Goal: Information Seeking & Learning: Check status

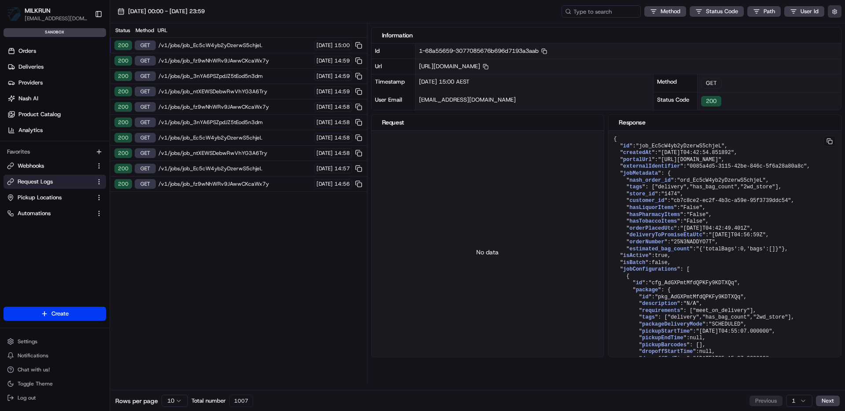
click at [835, 15] on button "button" at bounding box center [834, 11] width 14 height 12
click at [801, 29] on div "Display Only Provider Logs" at bounding box center [783, 27] width 112 height 8
click at [798, 27] on div "Display Only Provider Logs" at bounding box center [783, 27] width 112 height 8
click at [788, 30] on label "Display Only Provider Logs" at bounding box center [762, 27] width 70 height 8
click at [832, 30] on button "Display Only Provider Logs" at bounding box center [835, 27] width 7 height 7
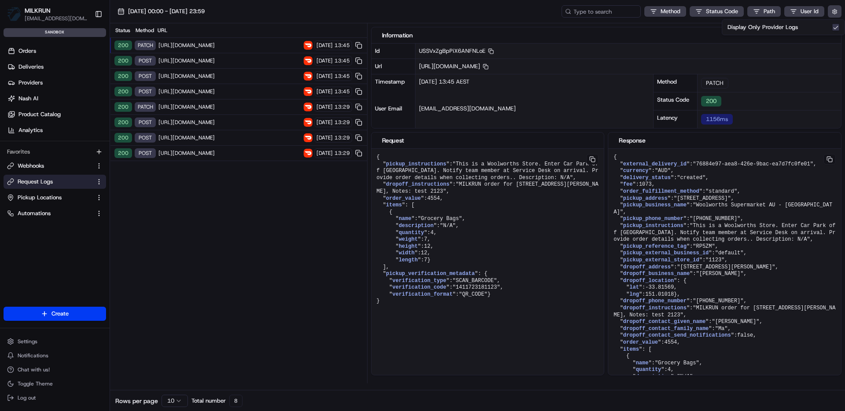
click at [269, 246] on div "Status Method URL 200 PATCH https://openapi.doordash.com/drive/v2/deliveries/76…" at bounding box center [238, 203] width 257 height 360
click at [250, 154] on span "[URL][DOMAIN_NAME]" at bounding box center [229, 153] width 143 height 7
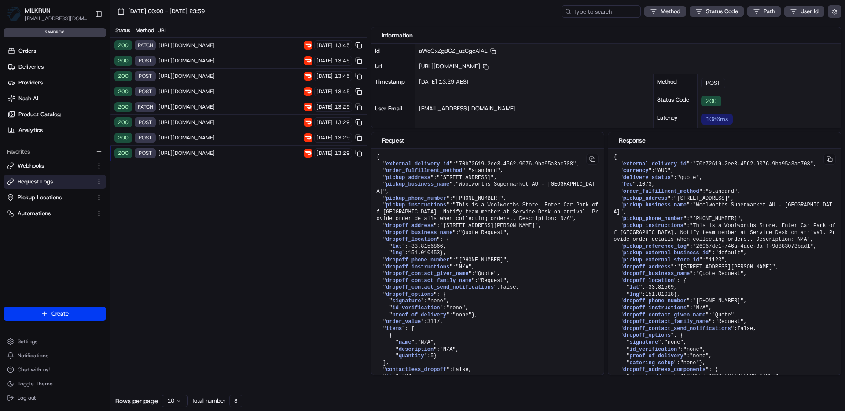
click at [255, 138] on span "[URL][DOMAIN_NAME]" at bounding box center [229, 137] width 143 height 7
click at [252, 146] on div "200 POST https://openapi.doordash.com/drive/v2/quotes 20/08/2025 13:29" at bounding box center [238, 153] width 257 height 15
click at [237, 44] on span "https://openapi.doordash.com/drive/v2/deliveries/76884e97-aea8-426e-9bac-ea7d7f…" at bounding box center [229, 45] width 143 height 7
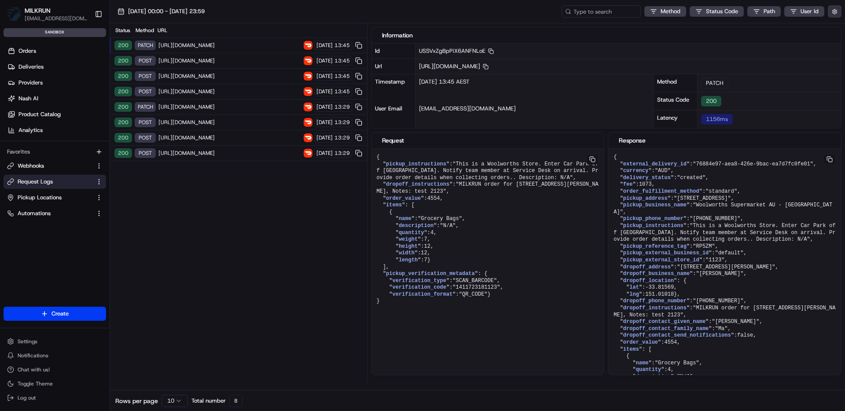
click at [836, 11] on button "button" at bounding box center [834, 11] width 14 height 12
click at [812, 27] on div "Display Only Provider Logs" at bounding box center [783, 27] width 112 height 8
click at [804, 30] on div "Display Only Provider Logs" at bounding box center [783, 27] width 112 height 8
click at [835, 29] on button "Display Only Provider Logs" at bounding box center [835, 27] width 7 height 7
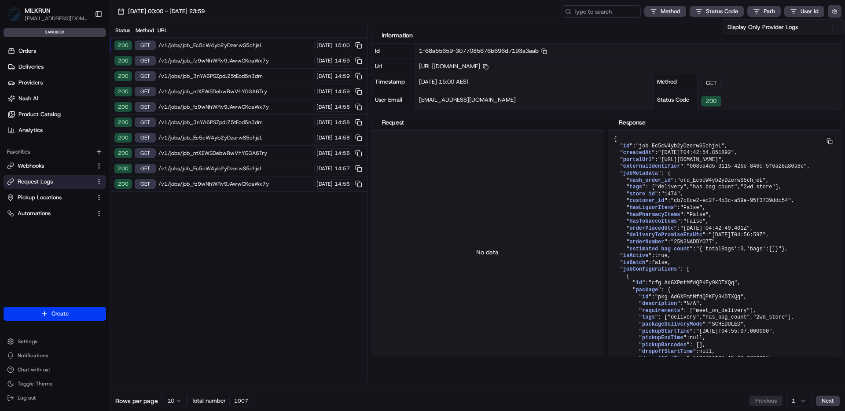
click at [278, 238] on div "Status Method URL 200 GET /v1/jobs/job_Ec5cW4yb2yDzerwS5chjeL 20/08/2025 15:00 …" at bounding box center [238, 203] width 257 height 360
click at [251, 186] on span "/v1/jobs/job_fz9wNhWRv9JAwwCKcaWx7y" at bounding box center [234, 183] width 153 height 7
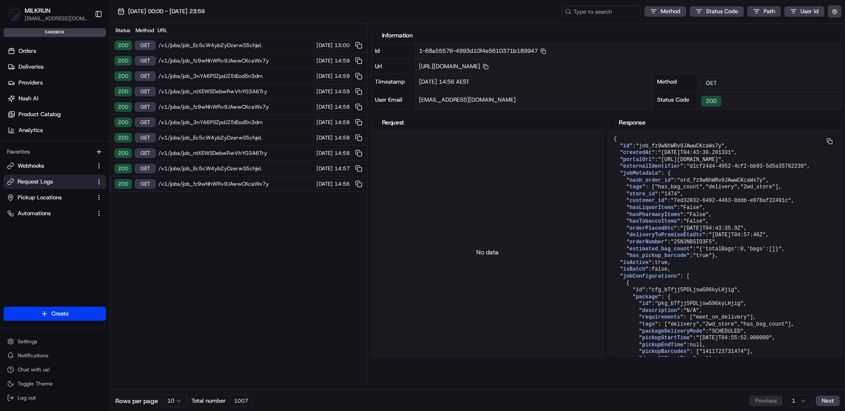
click at [250, 185] on span "/v1/jobs/job_fz9wNhWRv9JAwwCKcaWx7y" at bounding box center [234, 183] width 153 height 7
click at [249, 169] on span "/v1/jobs/job_Ec5cW4yb2yDzerwS5chjeL" at bounding box center [234, 168] width 153 height 7
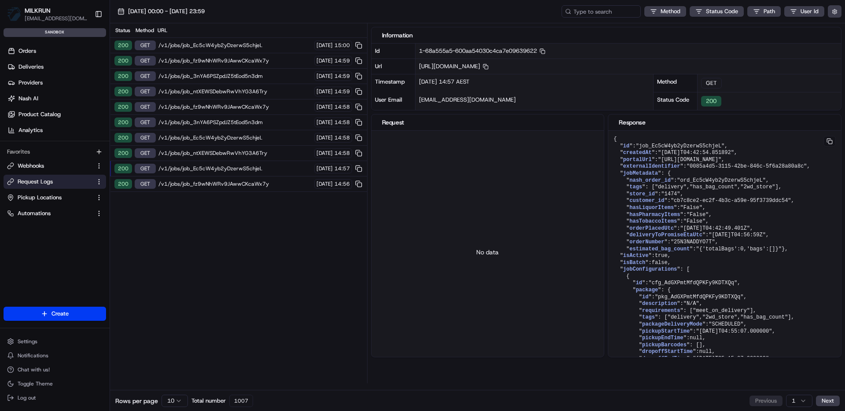
click at [247, 155] on span "/v1/jobs/job_ntXEWSDebwRwVhYG3A6Try" at bounding box center [234, 153] width 153 height 7
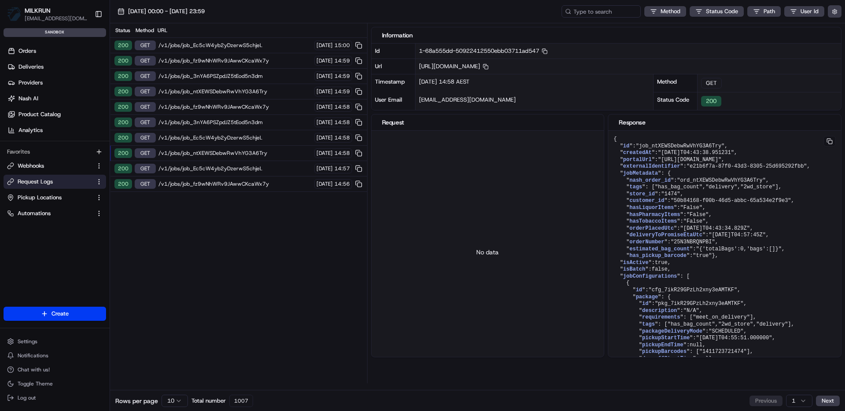
click at [254, 150] on span "/v1/jobs/job_ntXEWSDebwRwVhYG3A6Try" at bounding box center [234, 153] width 153 height 7
click at [248, 143] on div "200 GET /v1/jobs/job_Ec5cW4yb2yDzerwS5chjeL 20/08/2025 14:58" at bounding box center [238, 137] width 257 height 15
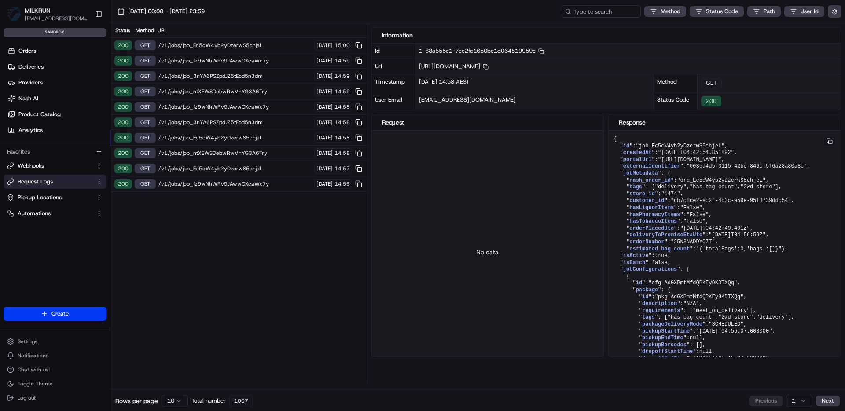
click at [245, 133] on div "200 GET /v1/jobs/job_Ec5cW4yb2yDzerwS5chjeL 20/08/2025 14:58" at bounding box center [238, 137] width 257 height 15
click at [242, 128] on div "200 GET /v1/jobs/job_3nYA6PSZpdJZ5tEod5n3dm 20/08/2025 14:58" at bounding box center [238, 122] width 257 height 15
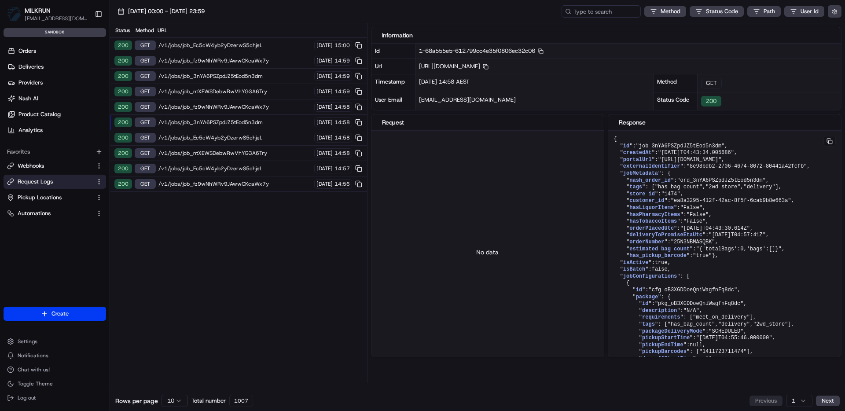
click at [244, 185] on span "/v1/jobs/job_fz9wNhWRv9JAwwCKcaWx7y" at bounding box center [234, 183] width 153 height 7
click at [285, 212] on div "Status Method URL 200 GET /v1/jobs/job_Ec5cW4yb2yDzerwS5chjeL 20/08/2025 15:00 …" at bounding box center [238, 203] width 257 height 360
click at [254, 184] on span "/v1/jobs/job_fz9wNhWRv9JAwwCKcaWx7y" at bounding box center [234, 183] width 153 height 7
click at [316, 184] on span "[DATE]" at bounding box center [324, 183] width 16 height 7
click at [717, 183] on span ""ord_fz9wNhWRv9JAwwCKcaWx7y"" at bounding box center [721, 180] width 89 height 6
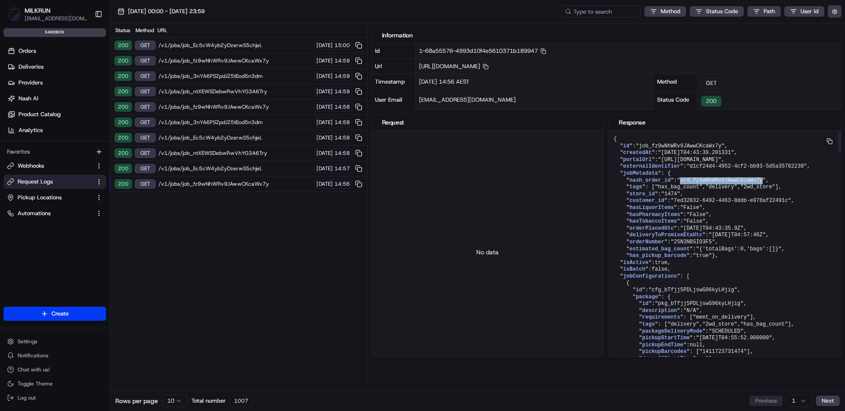
click at [717, 183] on span ""ord_fz9wNhWRv9JAwwCKcaWx7y"" at bounding box center [721, 180] width 89 height 6
click at [605, 6] on input at bounding box center [588, 11] width 106 height 12
click at [701, 183] on span ""ord_fz9wNhWRv9JAwwCKcaWx7y"" at bounding box center [721, 180] width 89 height 6
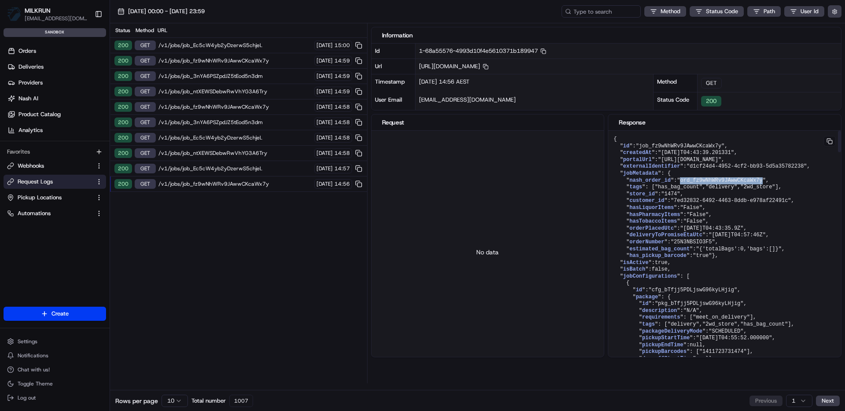
copy span "ord_fz9wNhWRv9JAwwCKcaWx7y"
click at [585, 10] on input at bounding box center [588, 11] width 106 height 12
paste input "ord_fz9wNhWRv9JAwwCKcaWx7y"
type input "ord_fz9wNhWRv9JAwwCKcaWx7y"
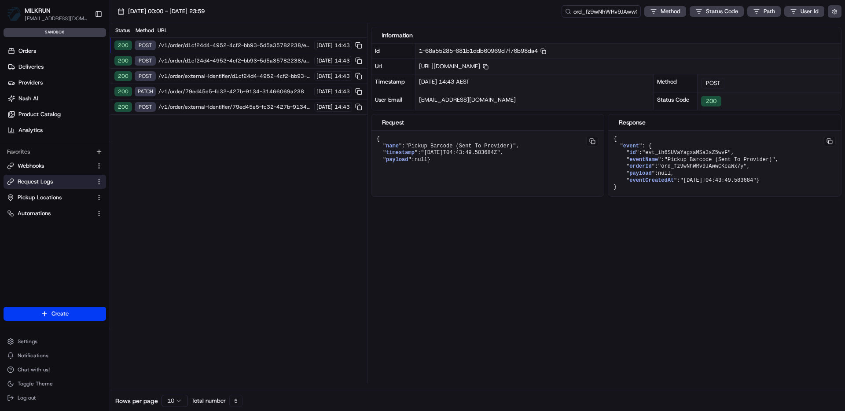
click at [280, 105] on span "/v1/order/external-identifier/79ed45e5-fc32-427b-9134-31466069a238" at bounding box center [234, 106] width 153 height 7
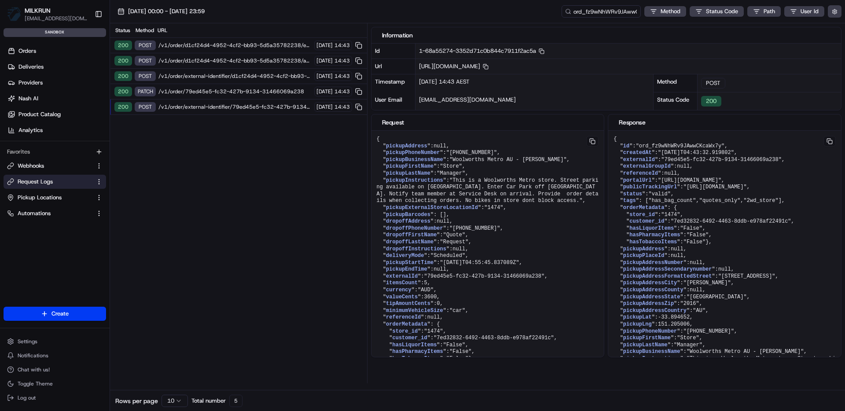
click at [324, 105] on span "[DATE]" at bounding box center [324, 106] width 16 height 7
click at [273, 76] on span "/v1/order/external-identifier/d1cf24d4-4952-4cf2-bb93-5d5a35782238" at bounding box center [234, 76] width 153 height 7
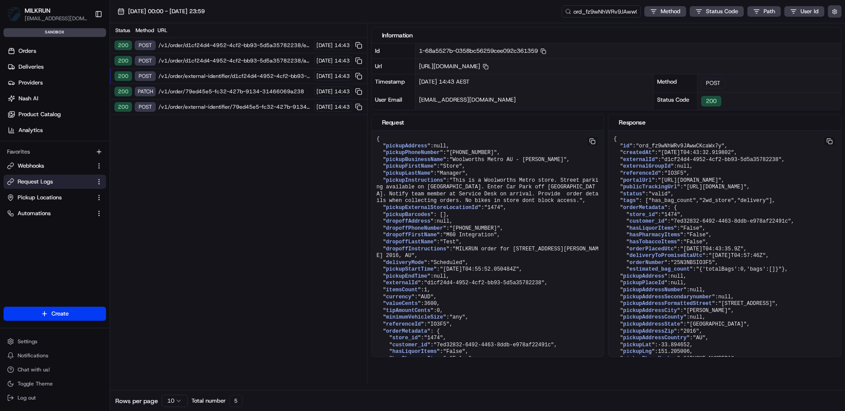
click at [269, 105] on span "/v1/order/external-identifier/79ed45e5-fc32-427b-9134-31466069a238" at bounding box center [234, 106] width 153 height 7
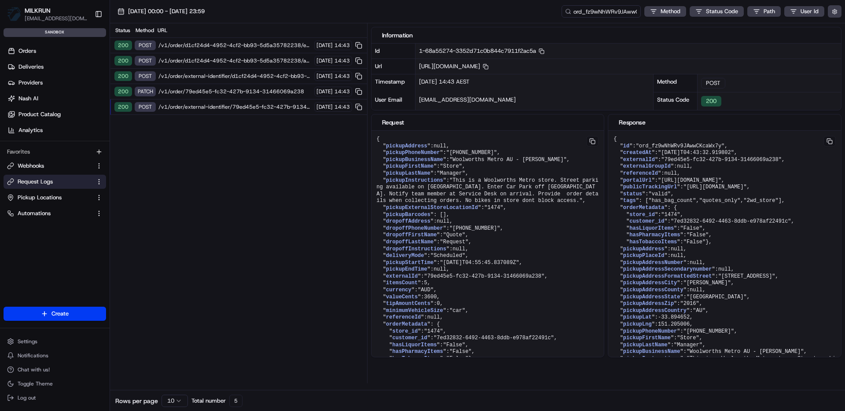
click at [270, 92] on span "/v1/order/79ed45e5-fc32-427b-9134-31466069a238" at bounding box center [234, 91] width 153 height 7
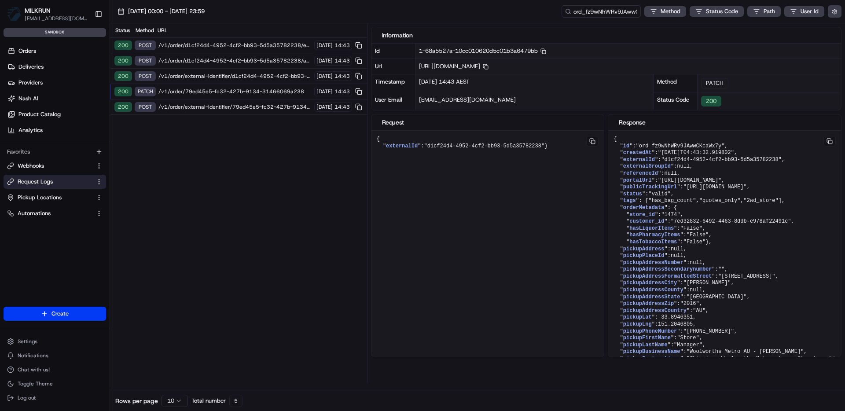
click at [269, 102] on div "200 POST /v1/order/external-identifier/79ed45e5-fc32-427b-9134-31466069a238 20/…" at bounding box center [238, 106] width 257 height 15
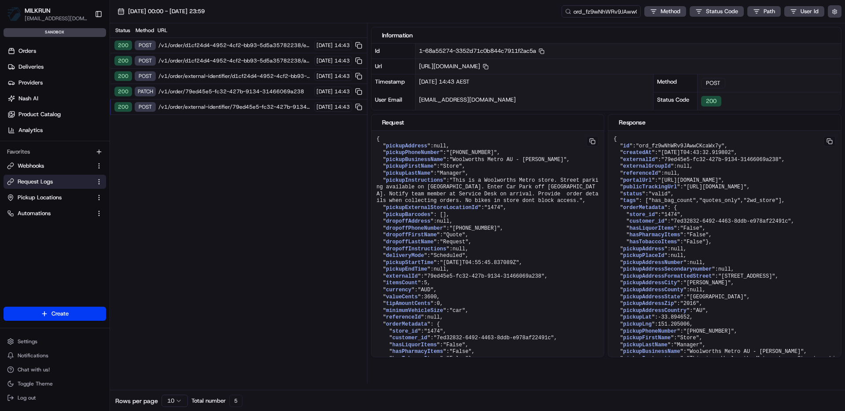
click at [269, 95] on div "200 PATCH /v1/order/79ed45e5-fc32-427b-9134-31466069a238 20/08/2025 14:43" at bounding box center [238, 91] width 257 height 15
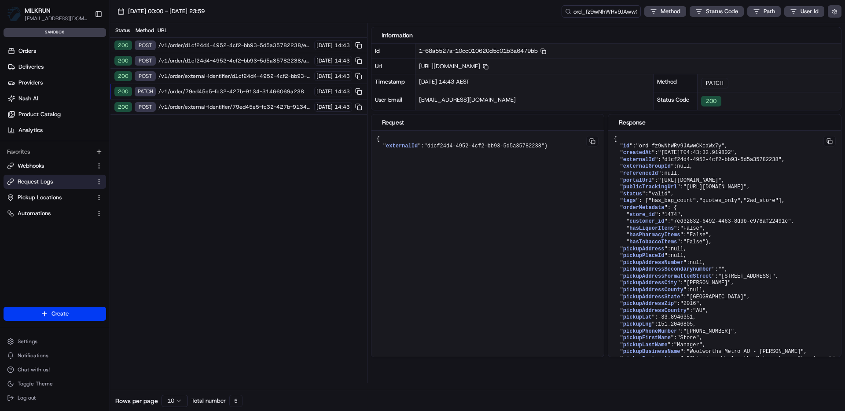
click at [262, 73] on span "/v1/order/external-identifier/d1cf24d4-4952-4cf2-bb93-5d5a35782238" at bounding box center [234, 76] width 153 height 7
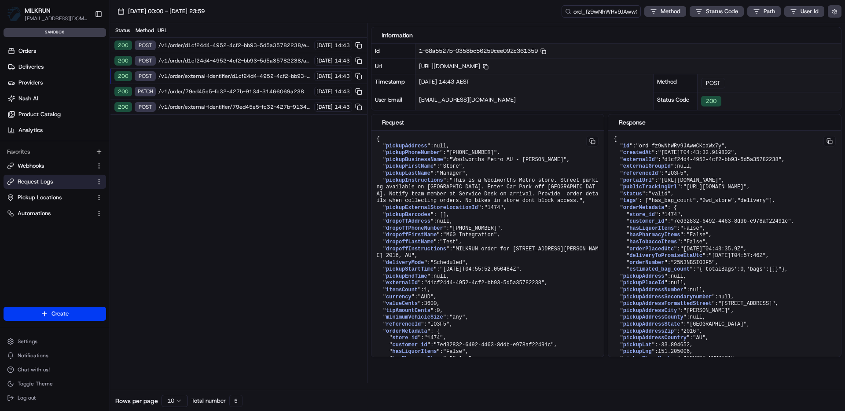
click at [265, 57] on span "/v1/order/d1cf24d4-4952-4cf2-bb93-5d5a35782238/autodispatch" at bounding box center [234, 60] width 153 height 7
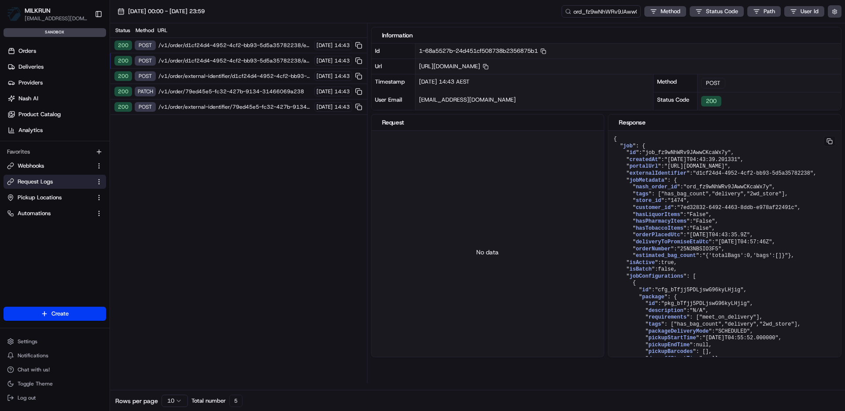
click at [266, 44] on span "/v1/order/d1cf24d4-4952-4cf2-bb93-5d5a35782238/events" at bounding box center [234, 45] width 153 height 7
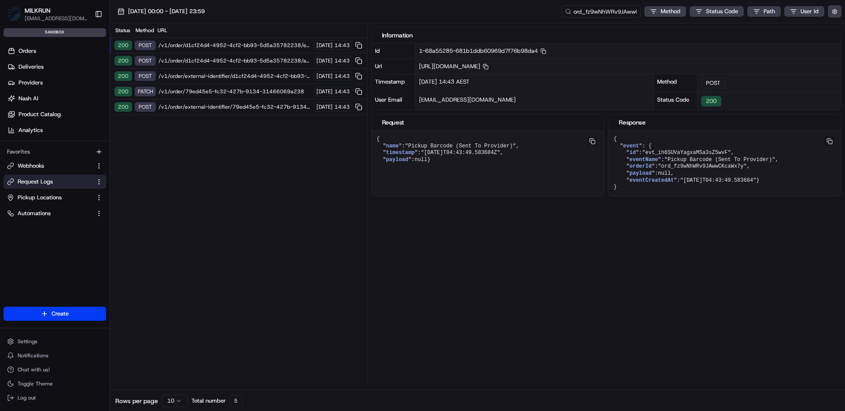
click at [275, 75] on span "/v1/order/external-identifier/d1cf24d4-4952-4cf2-bb93-5d5a35782238" at bounding box center [234, 76] width 153 height 7
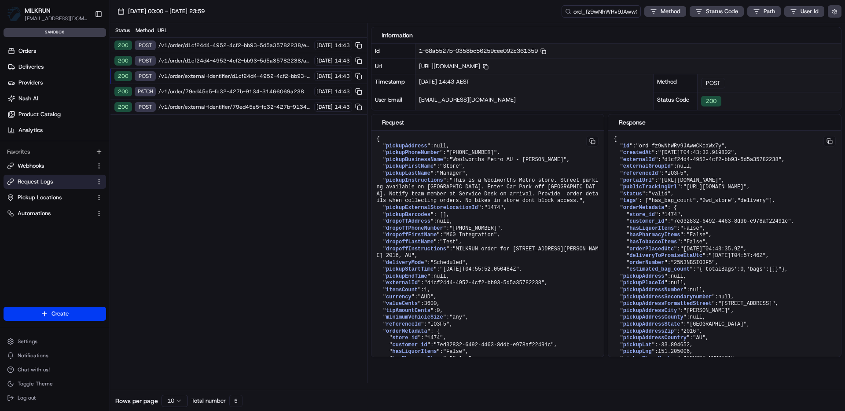
click at [271, 60] on span "/v1/order/d1cf24d4-4952-4cf2-bb93-5d5a35782238/autodispatch" at bounding box center [234, 60] width 153 height 7
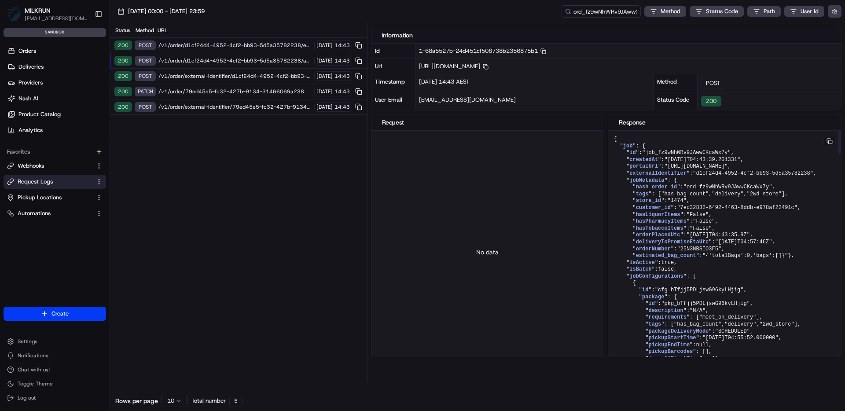
click at [679, 152] on span ""job_fz9wNhWRv9JAwwCKcaWx7y"" at bounding box center [686, 153] width 89 height 6
copy span "job_fz9wNhWRv9JAwwCKcaWx7y"
click at [279, 107] on span "/v1/order/external-identifier/79ed45e5-fc32-427b-9134-31466069a238" at bounding box center [234, 106] width 153 height 7
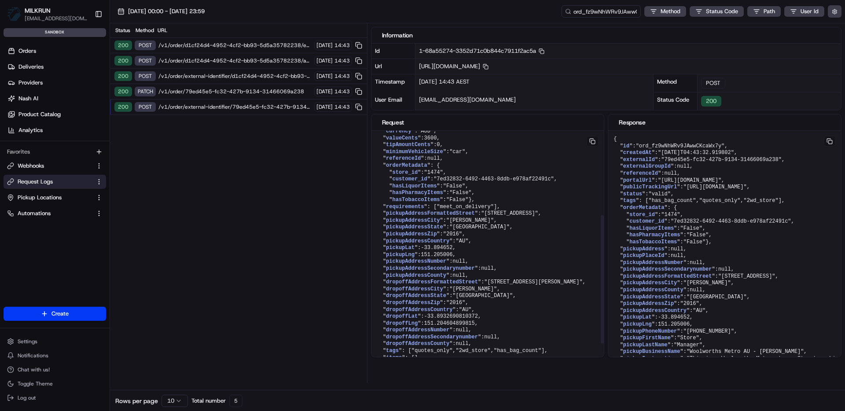
scroll to position [147, 0]
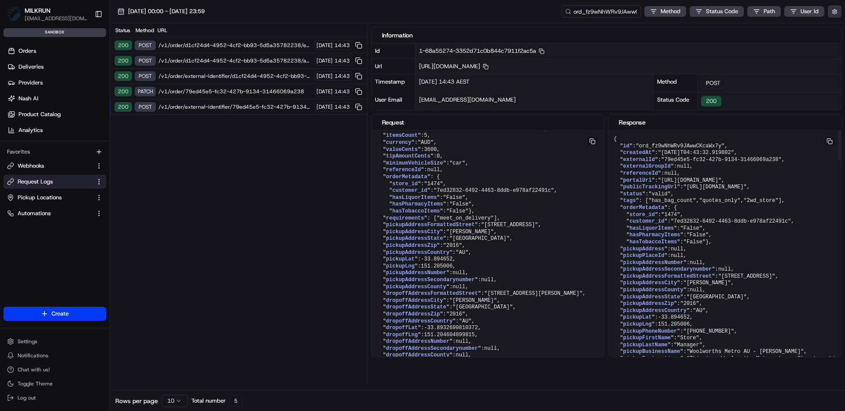
click at [833, 14] on button "button" at bounding box center [834, 11] width 14 height 12
click at [808, 28] on div "Display Only Provider Logs" at bounding box center [783, 27] width 112 height 8
click at [769, 27] on label "Display Only Provider Logs" at bounding box center [762, 27] width 70 height 8
click at [832, 27] on button "Display Only Provider Logs" at bounding box center [835, 27] width 7 height 7
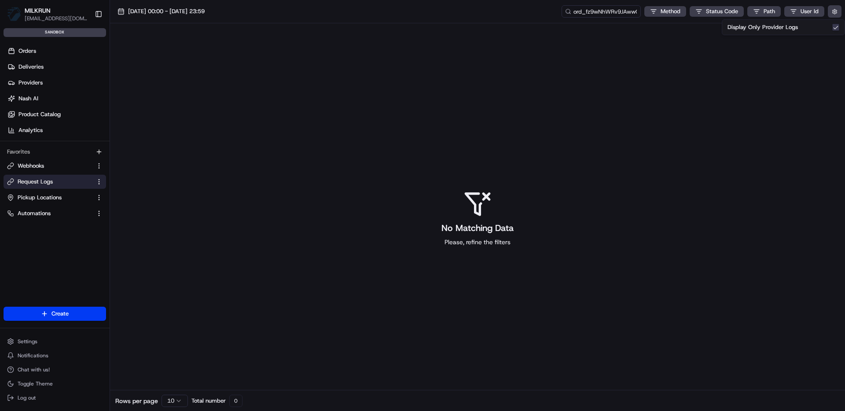
click at [834, 28] on button "Display Only Provider Logs" at bounding box center [835, 27] width 7 height 7
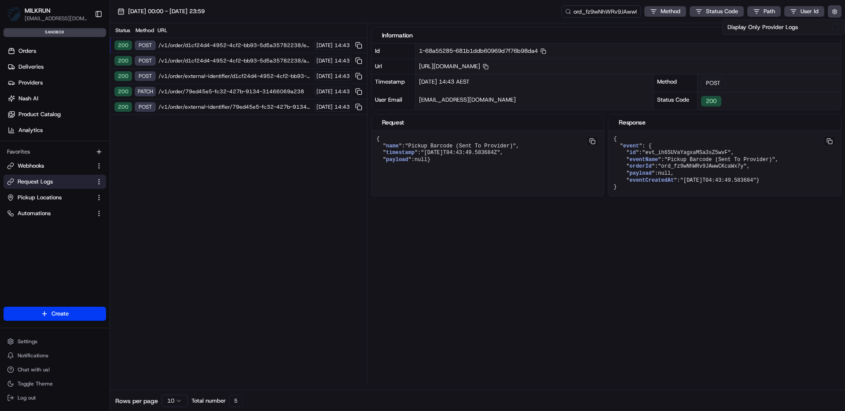
click at [265, 78] on span "/v1/order/external-identifier/d1cf24d4-4952-4cf2-bb93-5d5a35782238" at bounding box center [234, 76] width 153 height 7
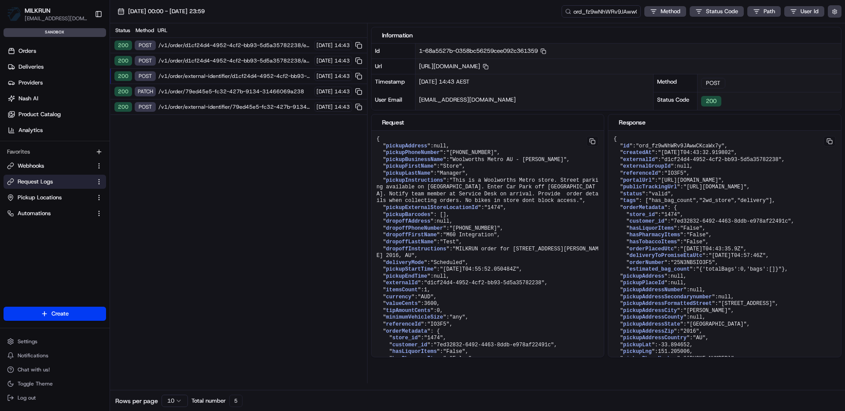
click at [274, 60] on span "/v1/order/d1cf24d4-4952-4cf2-bb93-5d5a35782238/autodispatch" at bounding box center [234, 60] width 153 height 7
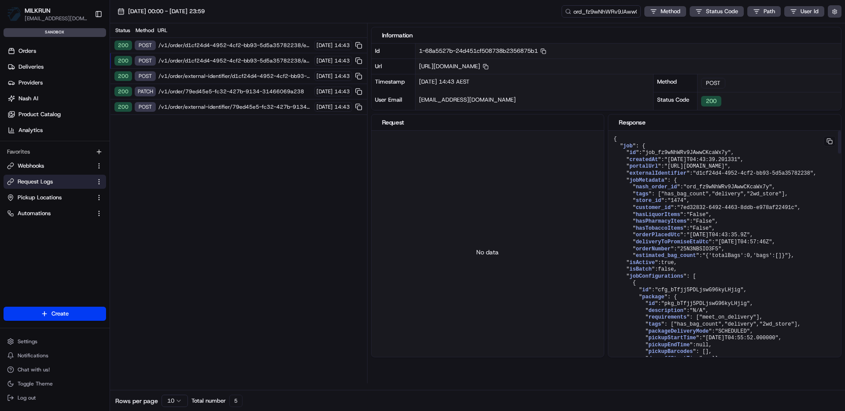
click at [673, 150] on span ""job_fz9wNhWRv9JAwwCKcaWx7y"" at bounding box center [686, 153] width 89 height 6
copy span "job_fz9wNhWRv9JAwwCKcaWx7y"
click at [836, 17] on button "button" at bounding box center [834, 11] width 14 height 12
click at [817, 29] on div "Display Only Provider Logs" at bounding box center [783, 27] width 112 height 8
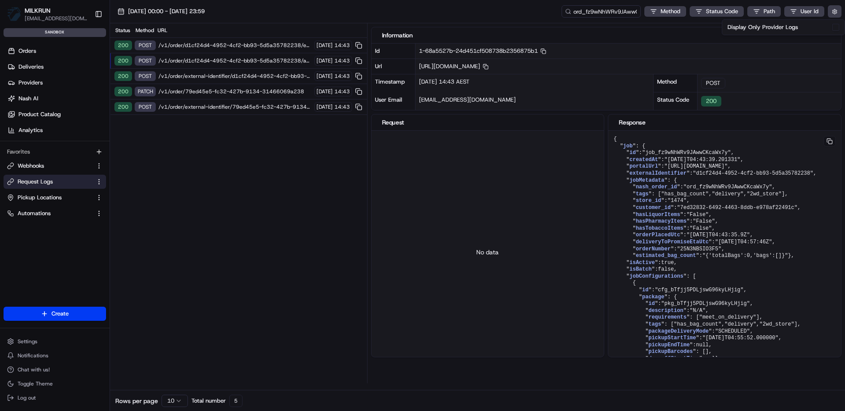
click at [833, 29] on button "Display Only Provider Logs" at bounding box center [835, 27] width 7 height 7
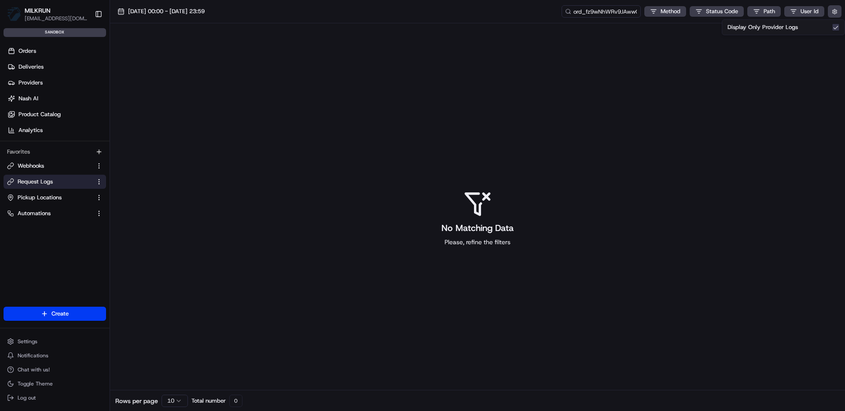
click at [835, 29] on button "Display Only Provider Logs" at bounding box center [835, 27] width 7 height 7
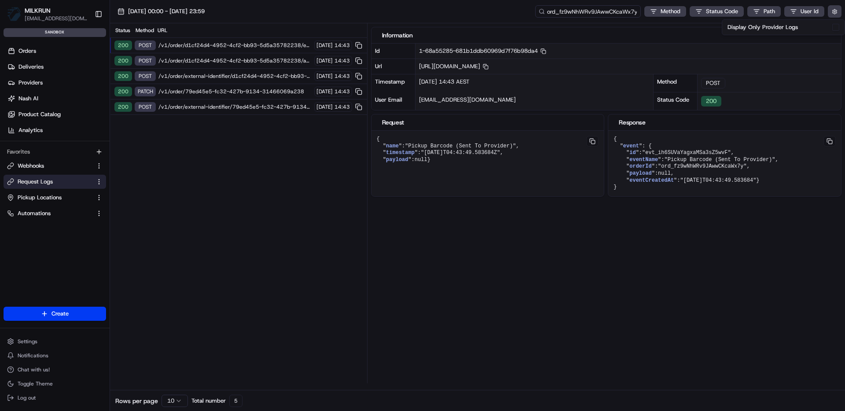
click at [594, 15] on input "ord_fz9wNhWRv9JAwwCKcaWx7y" at bounding box center [588, 11] width 106 height 12
paste input "job"
type input "job_fz9wNhWRv9JAwwCKcaWx7y"
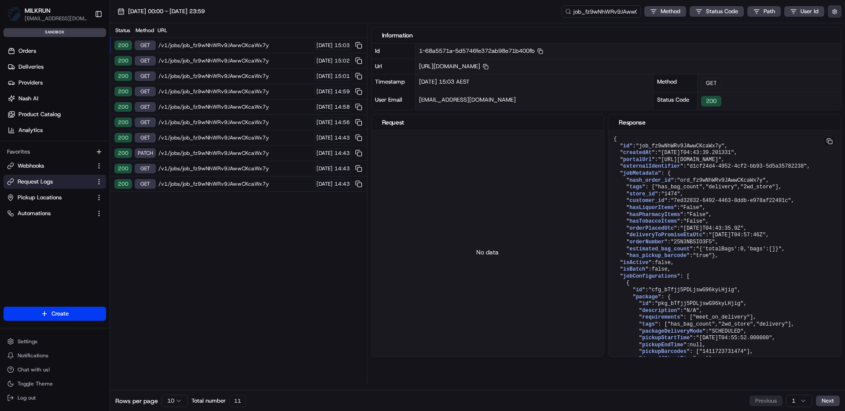
click at [834, 15] on button "button" at bounding box center [834, 11] width 14 height 12
click at [823, 29] on div "Display Only Provider Logs" at bounding box center [783, 27] width 112 height 8
click at [835, 29] on button "Display Only Provider Logs" at bounding box center [835, 27] width 7 height 7
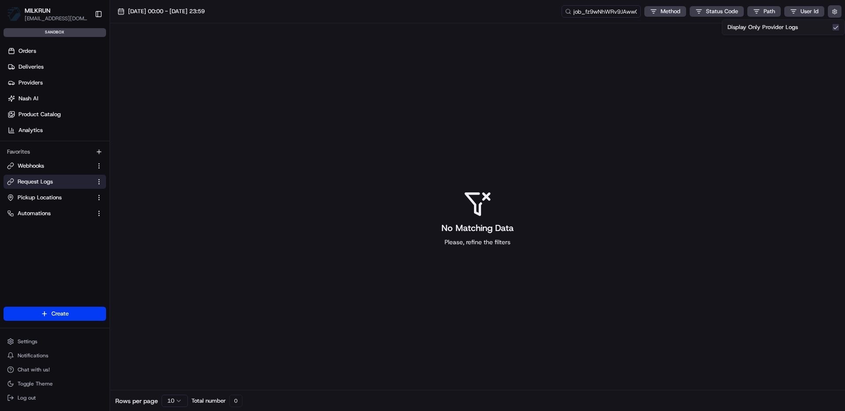
click at [319, 192] on div "No Matching Data Please, refine the filters" at bounding box center [477, 218] width 735 height 390
click at [835, 9] on button "button" at bounding box center [834, 11] width 14 height 12
click at [836, 26] on button "Display Only Provider Logs" at bounding box center [835, 27] width 7 height 7
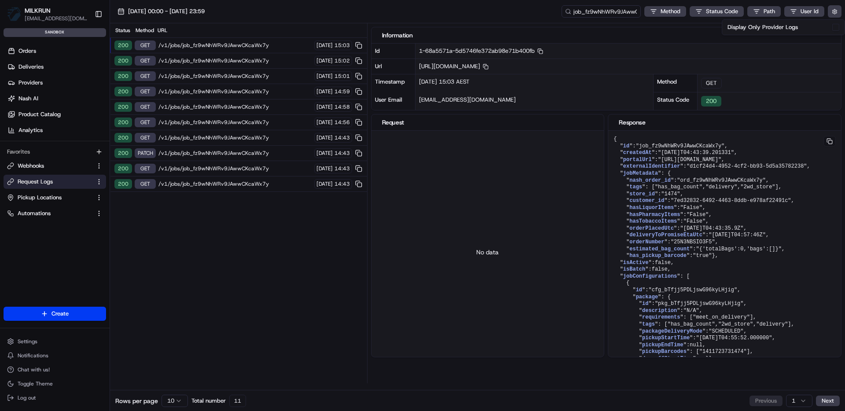
click at [514, 155] on div "No data" at bounding box center [487, 252] width 233 height 242
click at [611, 13] on input "job_fz9wNhWRv9JAwwCKcaWx7y" at bounding box center [588, 11] width 106 height 12
paste input "ATaNY8hJfsPzoeKF79m8T7"
type input "job_ATaNY8hJfsPzoeKF79m8T7"
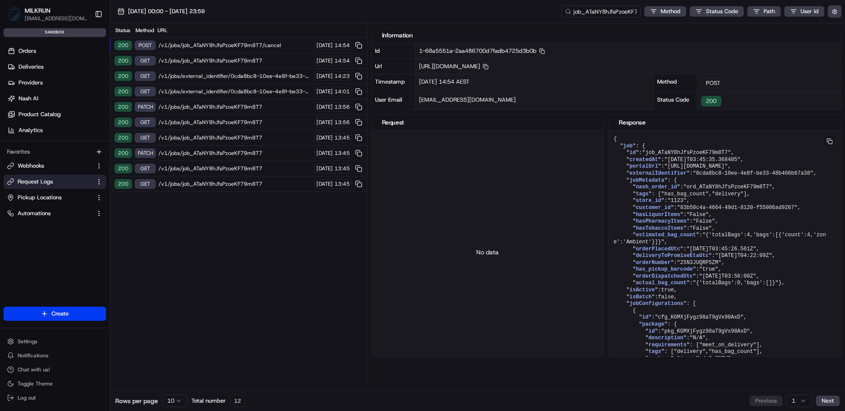
click at [234, 182] on span "/v1/jobs/job_ATaNY8hJfsPzoeKF79m8T7" at bounding box center [234, 183] width 153 height 7
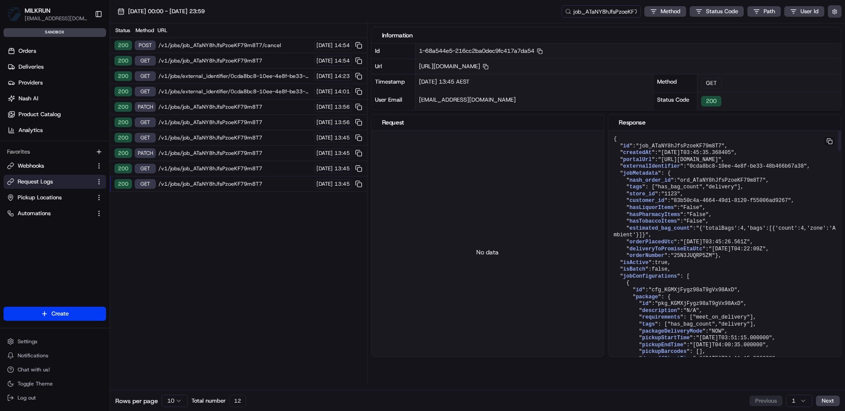
click at [705, 183] on span ""ord_ATaNY8hJfsPzoeKF79m8T7"" at bounding box center [721, 180] width 89 height 6
copy span "ord_ATaNY8hJfsPzoeKF79m8T7"
click at [596, 10] on input "job_ATaNY8hJfsPzoeKF79m8T7" at bounding box center [588, 11] width 106 height 12
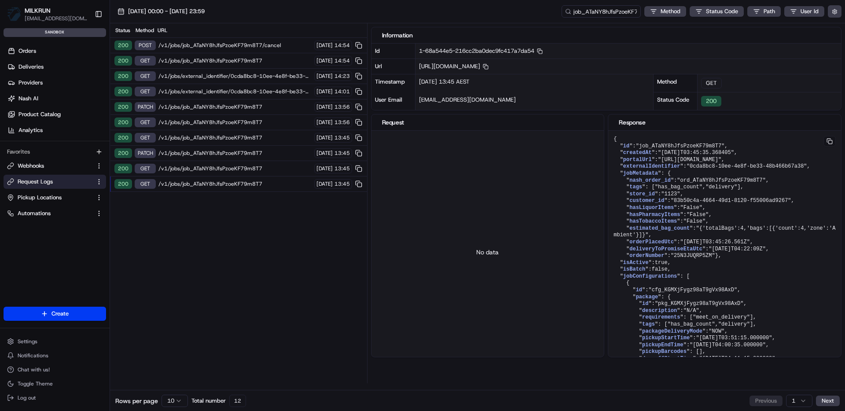
click at [472, 19] on div "20/08/2025 00:00 - 20/08/2025 23:59 job_ATaNY8hJfsPzoeKF79m8T7 Method Status Co…" at bounding box center [477, 11] width 735 height 23
click at [246, 182] on span "/v1/jobs/job_ATaNY8hJfsPzoeKF79m8T7" at bounding box center [234, 183] width 153 height 7
click at [483, 215] on div "No data" at bounding box center [487, 252] width 233 height 242
click at [838, 10] on button "button" at bounding box center [834, 11] width 14 height 12
click at [797, 27] on label "Display Only Provider Logs" at bounding box center [762, 27] width 70 height 8
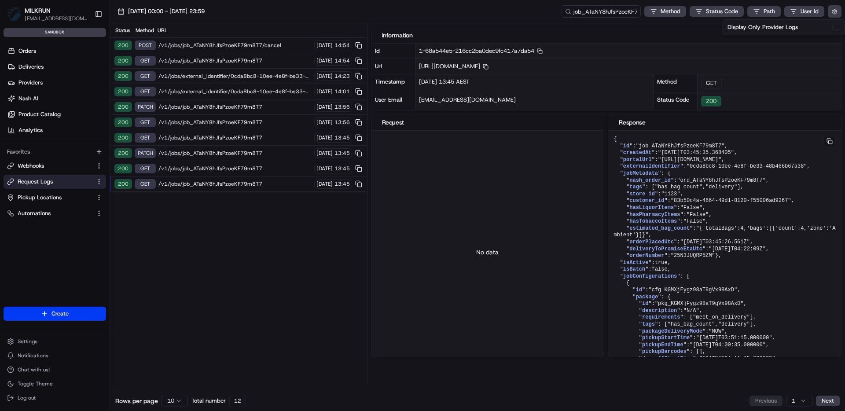
click at [832, 27] on button "Display Only Provider Logs" at bounding box center [835, 27] width 7 height 7
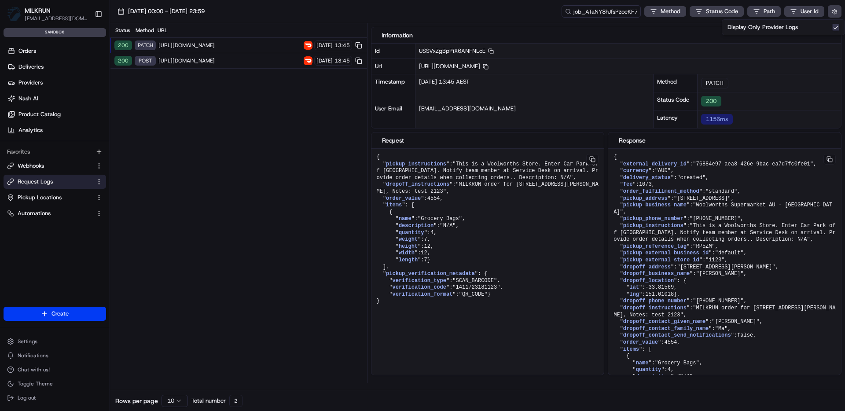
click at [271, 59] on span "[URL][DOMAIN_NAME]" at bounding box center [229, 60] width 143 height 7
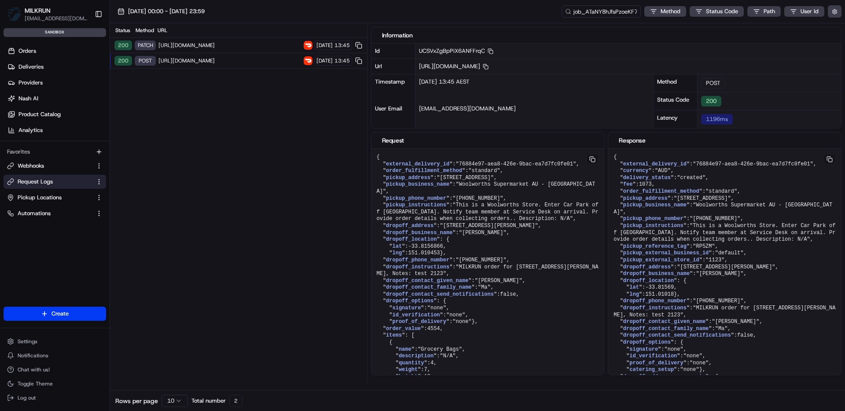
click at [273, 43] on span "https://openapi.doordash.com/drive/v2/deliveries/76884e97-aea8-426e-9bac-ea7d7f…" at bounding box center [229, 45] width 143 height 7
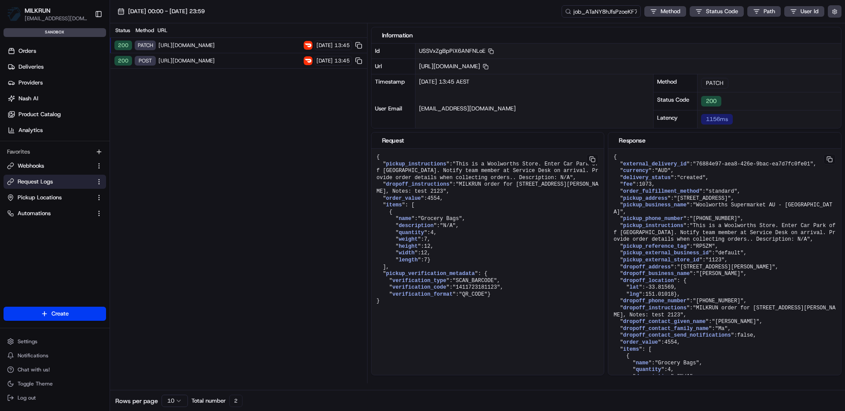
click at [265, 59] on span "[URL][DOMAIN_NAME]" at bounding box center [229, 60] width 143 height 7
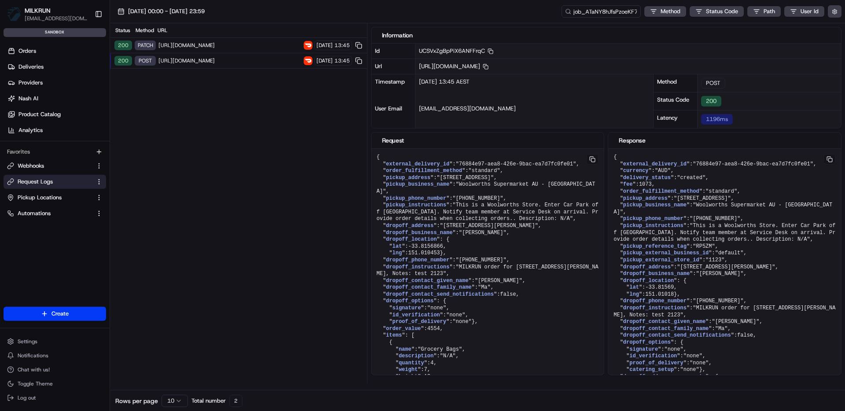
click at [263, 45] on span "https://openapi.doordash.com/drive/v2/deliveries/76884e97-aea8-426e-9bac-ea7d7f…" at bounding box center [229, 45] width 143 height 7
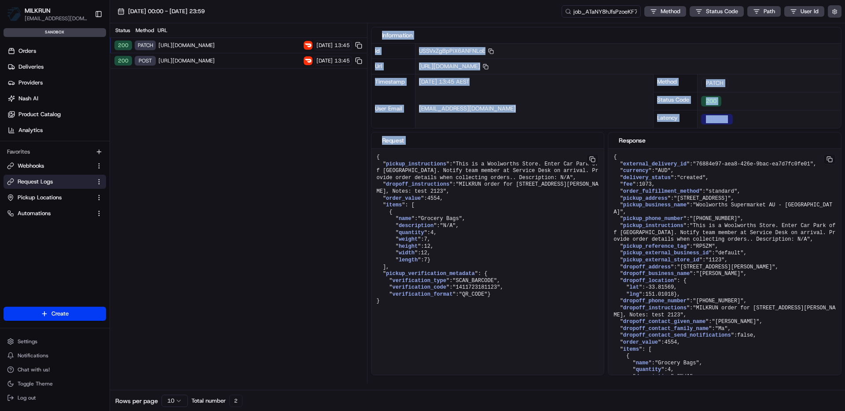
drag, startPoint x: 425, startPoint y: 329, endPoint x: 345, endPoint y: 190, distance: 160.6
click at [345, 190] on div "Status Method URL 200 PATCH https://openapi.doordash.com/drive/v2/deliveries/76…" at bounding box center [477, 203] width 735 height 360
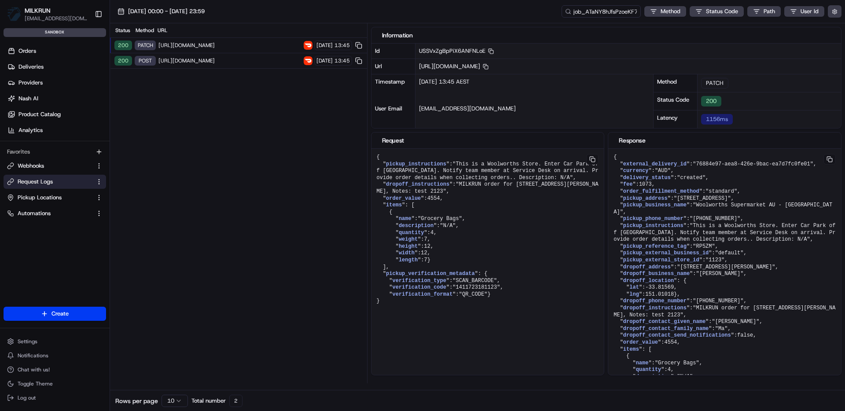
click at [430, 246] on span "12" at bounding box center [427, 246] width 6 height 6
click at [246, 60] on span "[URL][DOMAIN_NAME]" at bounding box center [229, 60] width 143 height 7
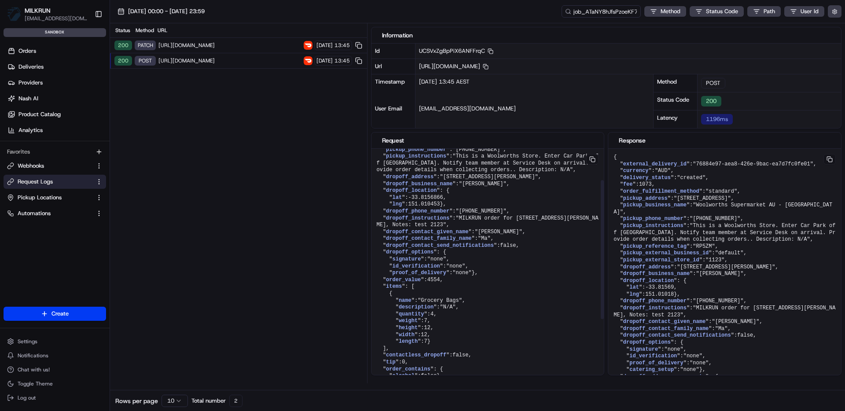
scroll to position [55, 0]
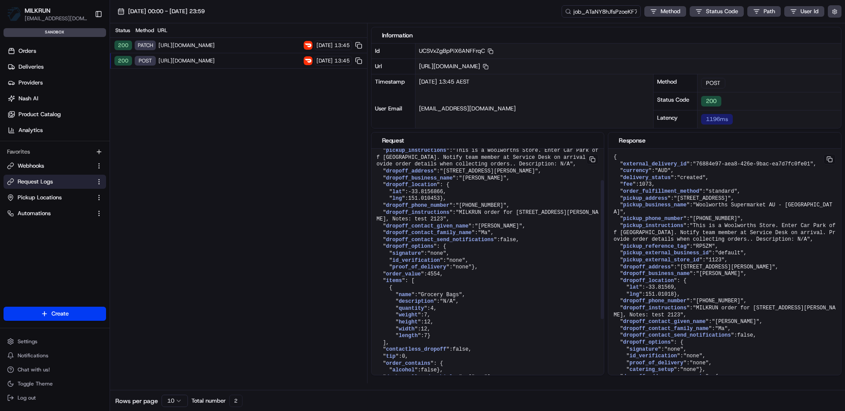
drag, startPoint x: 395, startPoint y: 354, endPoint x: 414, endPoint y: 302, distance: 55.4
click at [366, 290] on div "Status Method URL 200 PATCH https://openapi.doordash.com/drive/v2/deliveries/76…" at bounding box center [477, 203] width 735 height 360
click at [436, 306] on pre "{ " external_delivery_id ": "76884e97-aea8-426e-9bac-ea7d7fc0fe01" , " order_fu…" at bounding box center [487, 277] width 233 height 367
click at [388, 293] on pre "{ " external_delivery_id ": "76884e97-aea8-426e-9bac-ea7d7fc0fe01" , " order_fu…" at bounding box center [487, 277] width 233 height 367
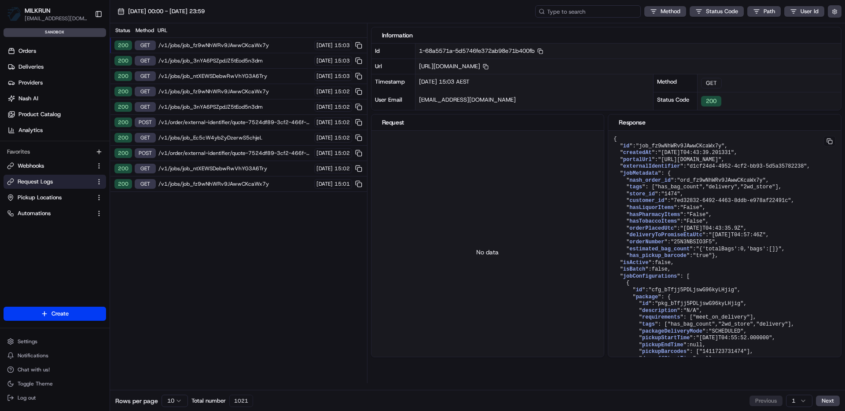
click at [593, 12] on input at bounding box center [588, 11] width 106 height 12
paste input "ord_ATaNY8hJfsPzoeKF79m8T7"
type input "ord_ATaNY8hJfsPzoeKF79m8T7"
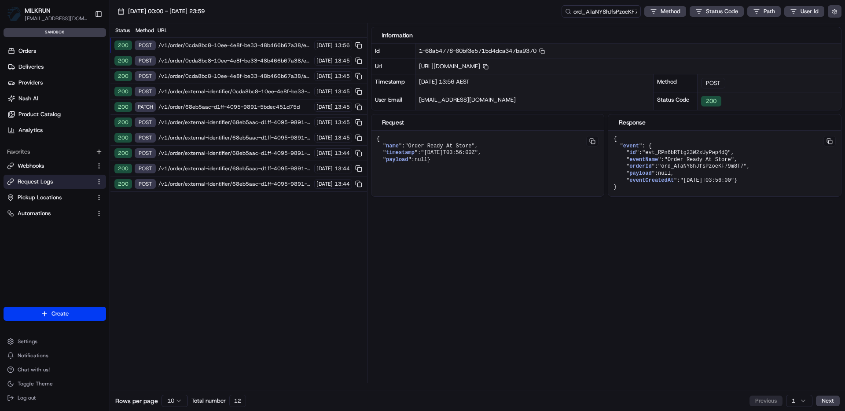
click at [316, 186] on span "[DATE]" at bounding box center [324, 183] width 16 height 7
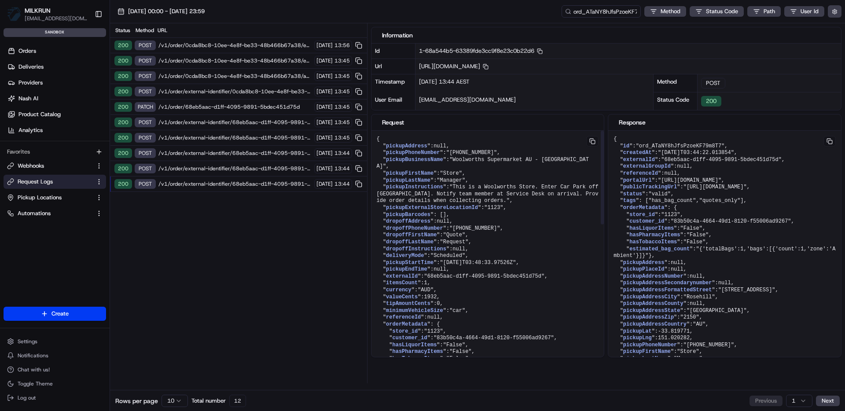
click at [267, 168] on span "/v1/order/external-identifier/68eb5aac-d1ff-4095-9891-5bdec451d75d" at bounding box center [234, 168] width 153 height 7
click at [268, 154] on span "/v1/order/external-identifier/68eb5aac-d1ff-4095-9891-5bdec451d75d" at bounding box center [234, 153] width 153 height 7
click at [267, 136] on span "/v1/order/external-identifier/68eb5aac-d1ff-4095-9891-5bdec451d75d" at bounding box center [234, 137] width 153 height 7
click at [267, 122] on span "/v1/order/external-identifier/68eb5aac-d1ff-4095-9891-5bdec451d75d" at bounding box center [234, 122] width 153 height 7
click at [265, 106] on span "/v1/order/68eb5aac-d1ff-4095-9891-5bdec451d75d" at bounding box center [234, 106] width 153 height 7
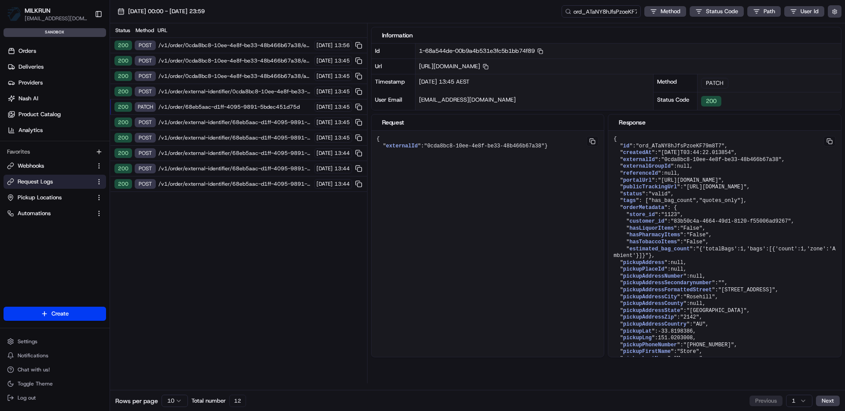
click at [267, 92] on span "/v1/order/external-identifier/0cda8bc8-10ee-4e8f-be33-48b466b67a38" at bounding box center [234, 91] width 153 height 7
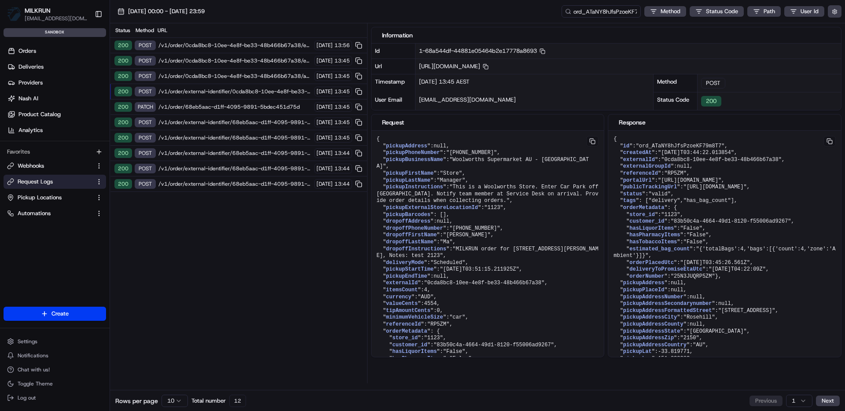
click at [203, 105] on span "/v1/order/68eb5aac-d1ff-4095-9891-5bdec451d75d" at bounding box center [234, 106] width 153 height 7
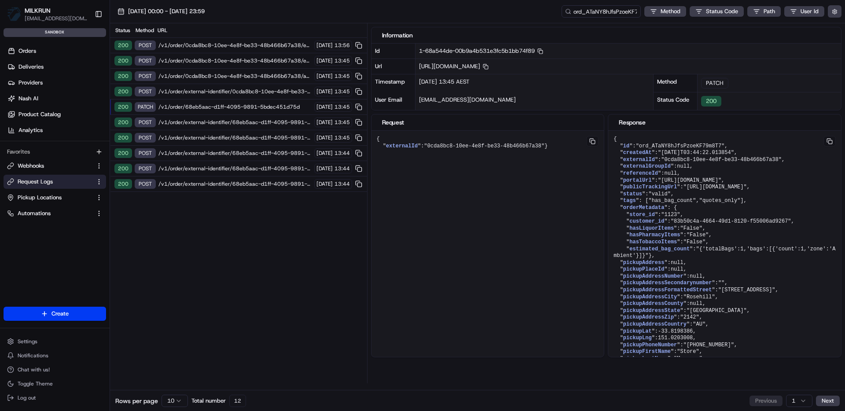
click at [209, 90] on span "/v1/order/external-identifier/0cda8bc8-10ee-4e8f-be33-48b466b67a38" at bounding box center [234, 91] width 153 height 7
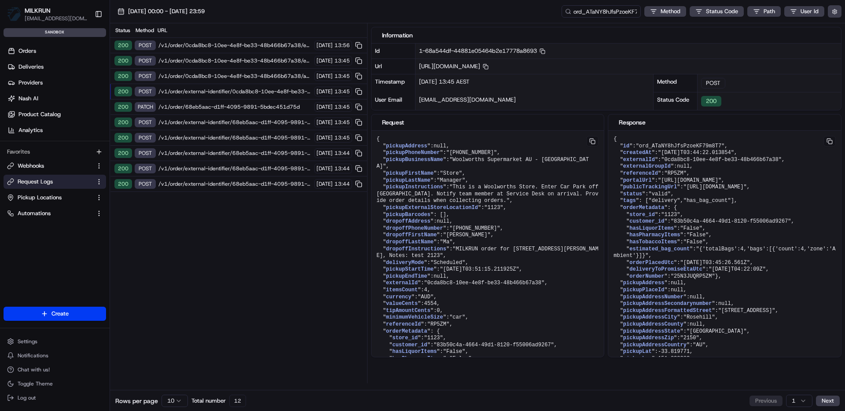
click at [214, 75] on span "/v1/order/0cda8bc8-10ee-4e8f-be33-48b466b67a38/autodispatch" at bounding box center [234, 76] width 153 height 7
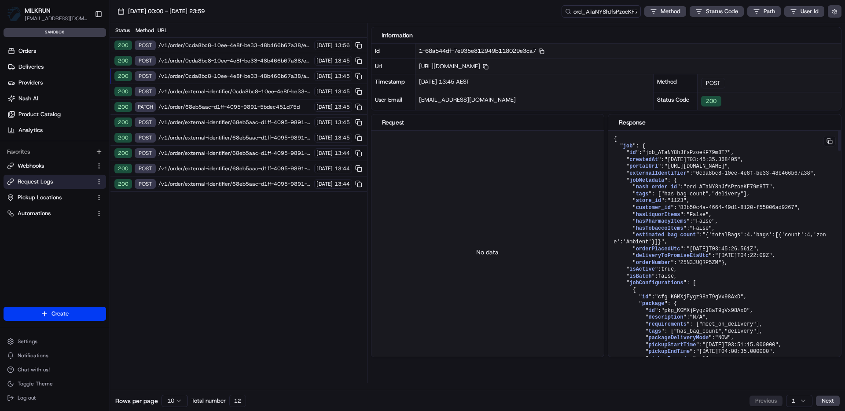
click at [717, 154] on span ""job_ATaNY8hJfsPzoeKF79m8T7"" at bounding box center [686, 153] width 89 height 6
copy span "job_ATaNY8hJfsPzoeKF79m8T7"
click at [837, 11] on button "button" at bounding box center [834, 11] width 14 height 12
click at [819, 28] on div "Display Only Provider Logs" at bounding box center [783, 27] width 112 height 8
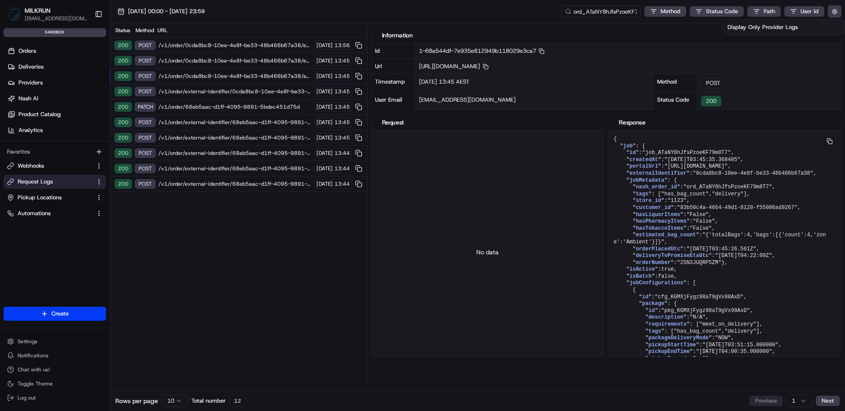
click at [834, 28] on button "Display Only Provider Logs" at bounding box center [835, 27] width 7 height 7
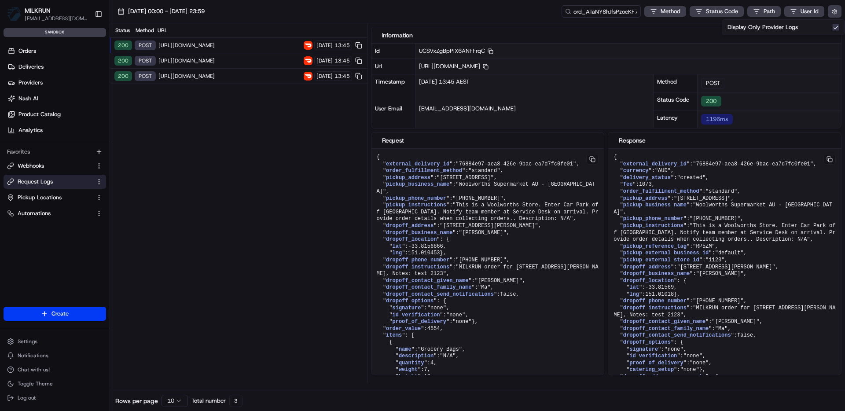
click at [273, 251] on div "Status Method URL 200 POST [URL][DOMAIN_NAME] [DATE] 13:45 200 POST [URL][DOMAI…" at bounding box center [238, 203] width 257 height 360
click at [265, 79] on span "[URL][DOMAIN_NAME]" at bounding box center [229, 76] width 143 height 7
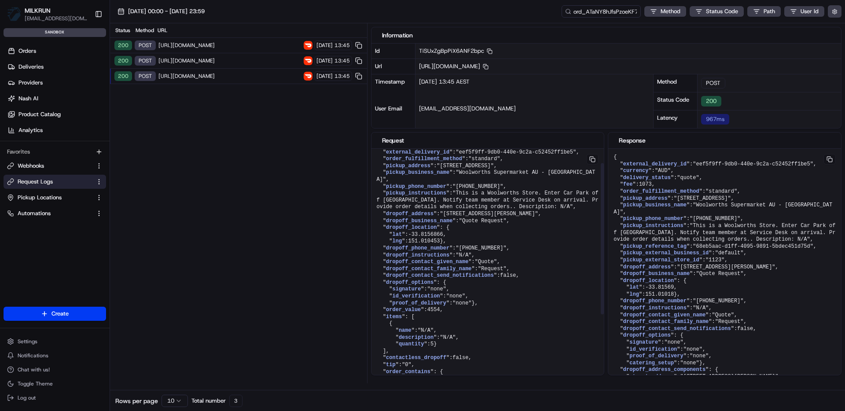
scroll to position [146, 0]
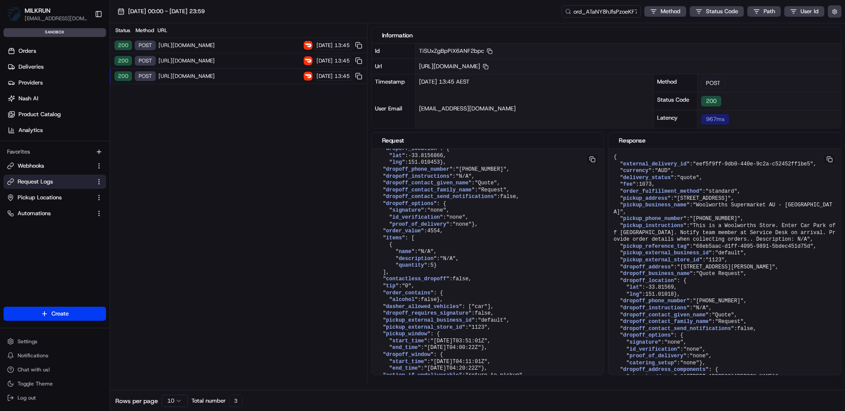
click at [263, 61] on span "[URL][DOMAIN_NAME]" at bounding box center [229, 60] width 143 height 7
click at [256, 73] on span "[URL][DOMAIN_NAME]" at bounding box center [229, 76] width 143 height 7
click at [259, 62] on span "[URL][DOMAIN_NAME]" at bounding box center [229, 60] width 143 height 7
click at [260, 45] on span "[URL][DOMAIN_NAME]" at bounding box center [229, 45] width 143 height 7
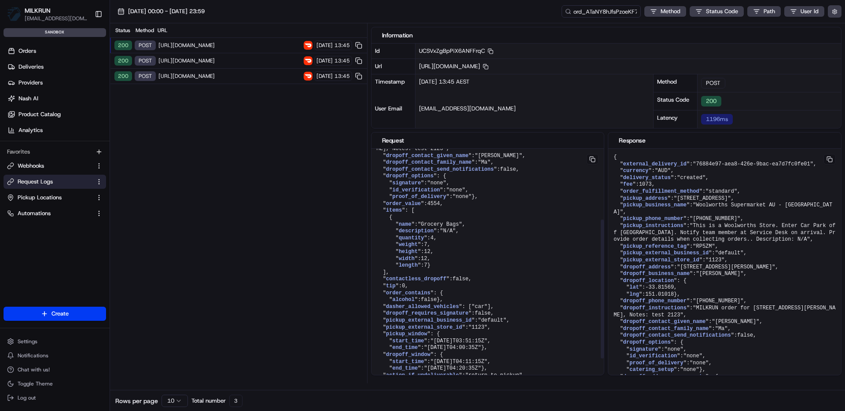
scroll to position [123, 0]
drag, startPoint x: 434, startPoint y: 275, endPoint x: 373, endPoint y: 234, distance: 72.8
click at [373, 234] on pre "{ " external_delivery_id ": "76884e97-aea8-426e-9bac-ea7d7fc0fe01" , " order_fu…" at bounding box center [487, 209] width 233 height 367
click at [447, 253] on pre "{ " external_delivery_id ": "76884e97-aea8-426e-9bac-ea7d7fc0fe01" , " order_fu…" at bounding box center [487, 209] width 233 height 367
click at [257, 73] on span "[URL][DOMAIN_NAME]" at bounding box center [229, 76] width 143 height 7
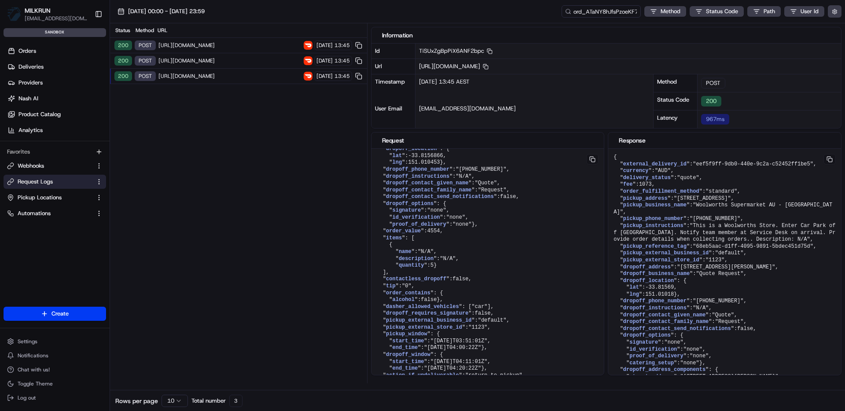
click at [255, 63] on span "[URL][DOMAIN_NAME]" at bounding box center [229, 60] width 143 height 7
click at [437, 241] on pre "{ " external_delivery_id ": "42d6867c-90d3-4304-8dda-af676b5918e3" , " order_fu…" at bounding box center [487, 224] width 233 height 333
click at [444, 241] on pre "{ " external_delivery_id ": "42d6867c-90d3-4304-8dda-af676b5918e3" , " order_fu…" at bounding box center [487, 224] width 233 height 333
click at [435, 239] on pre "{ " external_delivery_id ": "42d6867c-90d3-4304-8dda-af676b5918e3" , " order_fu…" at bounding box center [487, 224] width 233 height 333
click at [435, 240] on pre "{ " external_delivery_id ": "42d6867c-90d3-4304-8dda-af676b5918e3" , " order_fu…" at bounding box center [487, 224] width 233 height 333
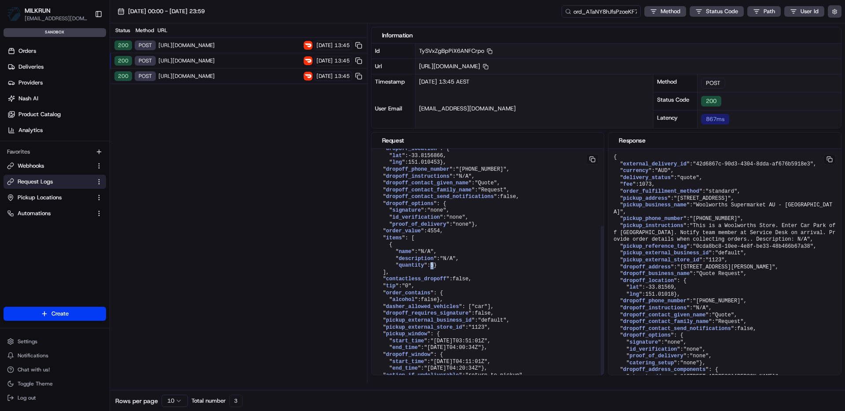
click at [434, 239] on pre "{ " external_delivery_id ": "42d6867c-90d3-4304-8dda-af676b5918e3" , " order_fu…" at bounding box center [487, 224] width 233 height 333
click at [466, 253] on pre "{ " external_delivery_id ": "42d6867c-90d3-4304-8dda-af676b5918e3" , " order_fu…" at bounding box center [487, 224] width 233 height 333
click at [256, 76] on span "[URL][DOMAIN_NAME]" at bounding box center [229, 76] width 143 height 7
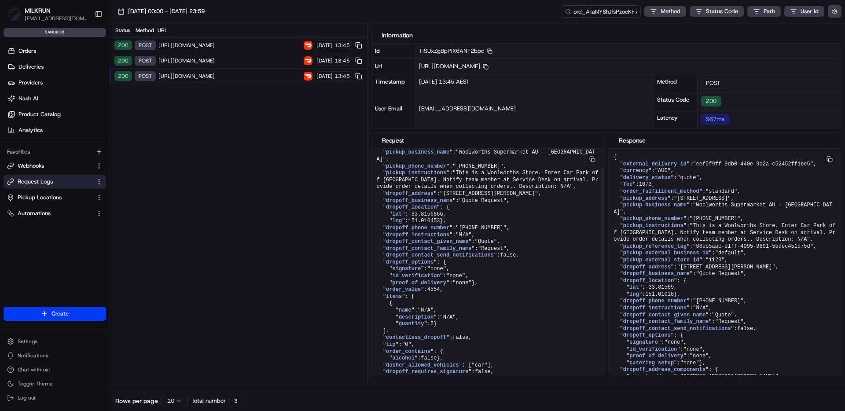
scroll to position [0, 0]
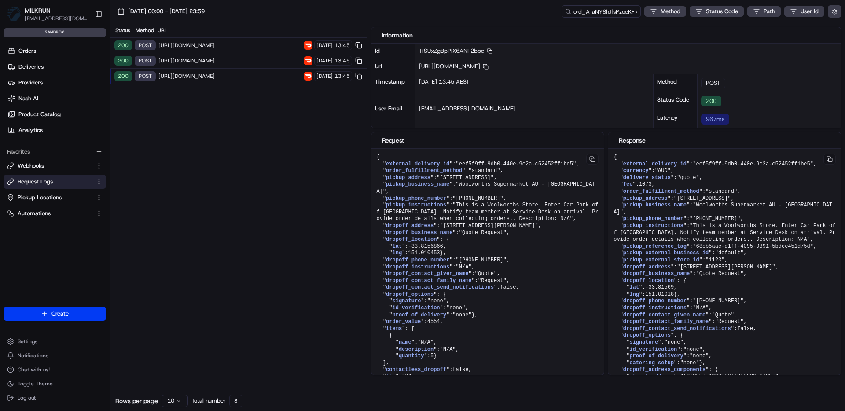
click at [262, 75] on span "[URL][DOMAIN_NAME]" at bounding box center [229, 76] width 143 height 7
click at [255, 46] on span "[URL][DOMAIN_NAME]" at bounding box center [229, 45] width 143 height 7
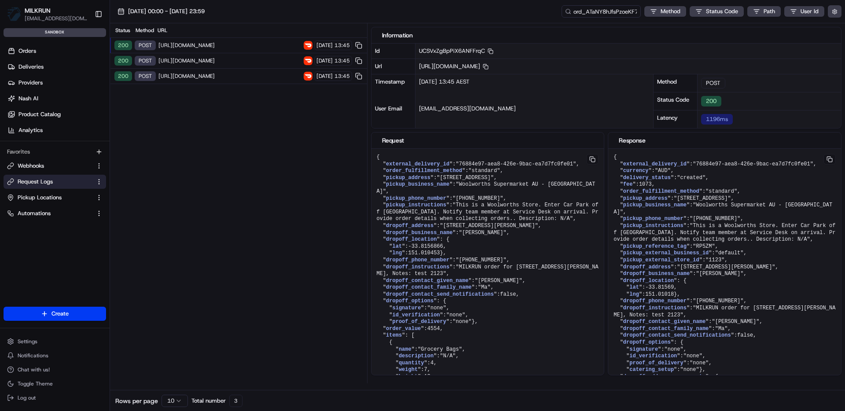
click at [253, 63] on span "[URL][DOMAIN_NAME]" at bounding box center [229, 60] width 143 height 7
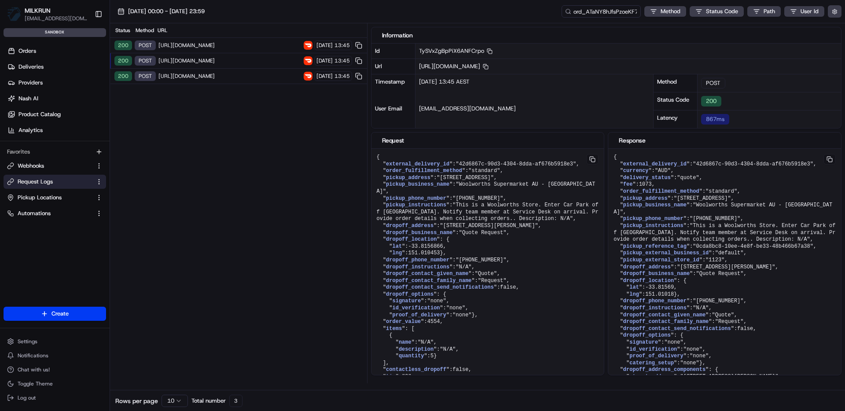
click at [252, 77] on span "[URL][DOMAIN_NAME]" at bounding box center [229, 76] width 143 height 7
drag, startPoint x: 277, startPoint y: 146, endPoint x: 227, endPoint y: 143, distance: 50.2
drag, startPoint x: 201, startPoint y: 144, endPoint x: 321, endPoint y: 62, distance: 145.7
click at [201, 144] on div "Status Method URL 200 POST [URL][DOMAIN_NAME] [DATE] 13:45 200 POST [URL][DOMAI…" at bounding box center [238, 203] width 257 height 360
